Goal: Communication & Community: Participate in discussion

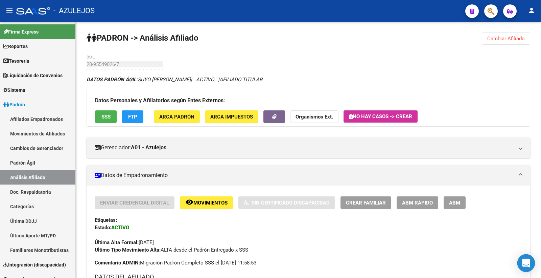
scroll to position [503, 0]
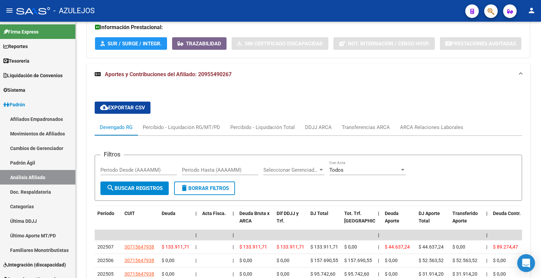
click at [526, 265] on icon "Open Intercom Messenger" at bounding box center [526, 262] width 8 height 9
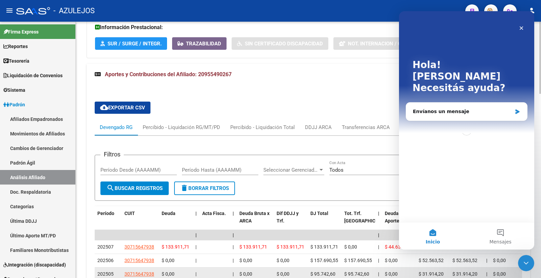
scroll to position [0, 0]
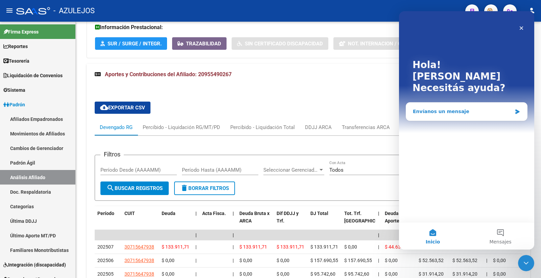
click at [515, 109] on icon "Intercom Messenger" at bounding box center [518, 111] width 6 height 5
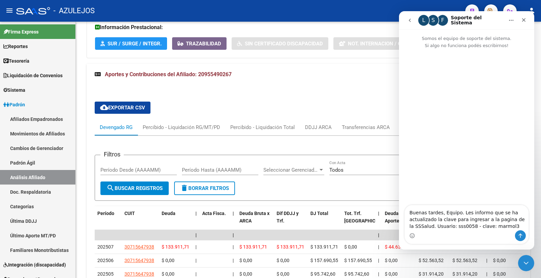
type textarea "Buenas tardes, Equipo. Les informo que se ha actualizado la clave para ingresar…"
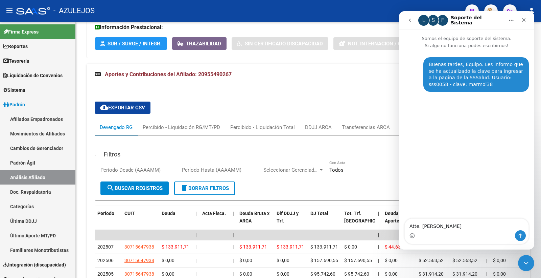
type textarea "Atte. [PERSON_NAME]"
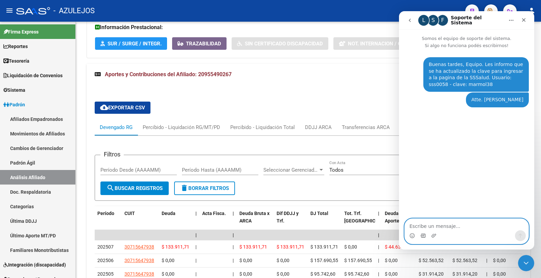
click at [423, 235] on icon "Selector de gif" at bounding box center [422, 235] width 5 height 5
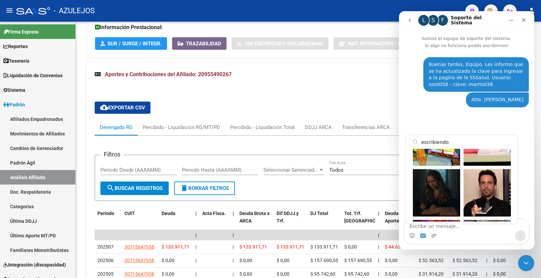
scroll to position [300, 0]
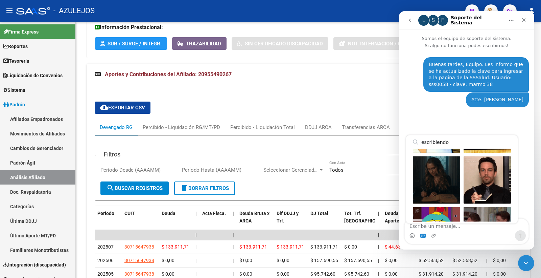
type input "escribiendo"
click at [461, 119] on div "Buenas tardes, Equipo. Les informo que se ha actualizado la clave para ingresar…" at bounding box center [466, 134] width 135 height 170
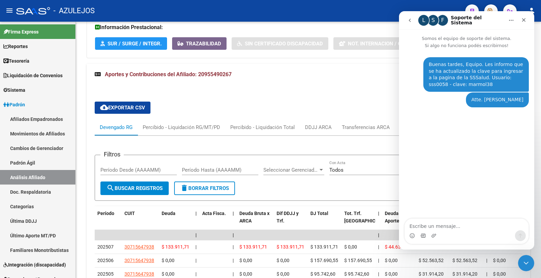
click at [514, 19] on button "Inicio" at bounding box center [511, 20] width 13 height 13
click at [523, 20] on icon "Cerrar" at bounding box center [524, 20] width 4 height 4
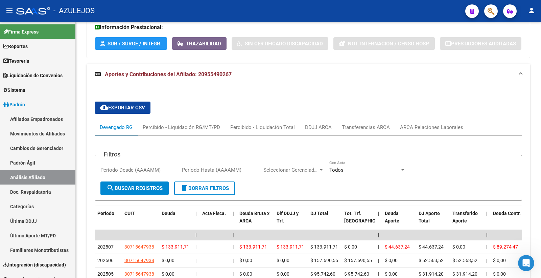
scroll to position [0, 0]
